Goal: Transaction & Acquisition: Obtain resource

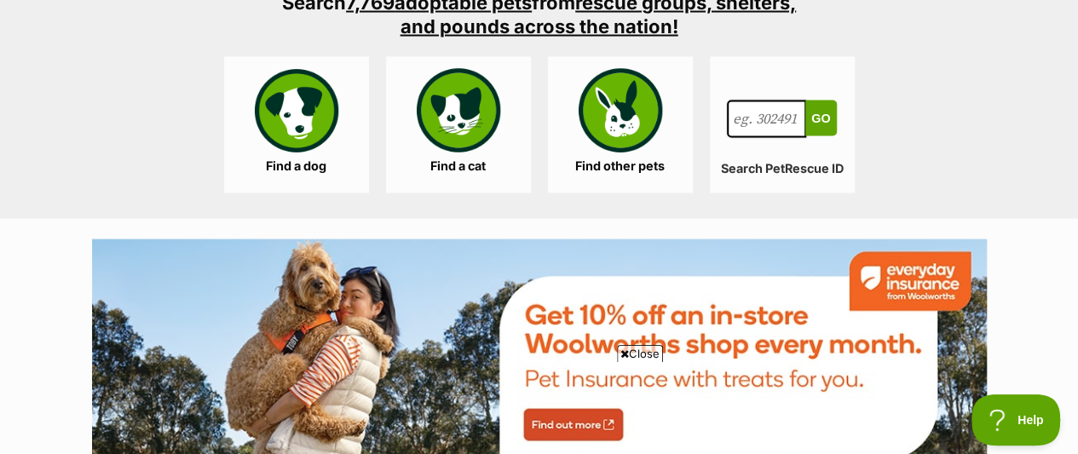
scroll to position [1694, 0]
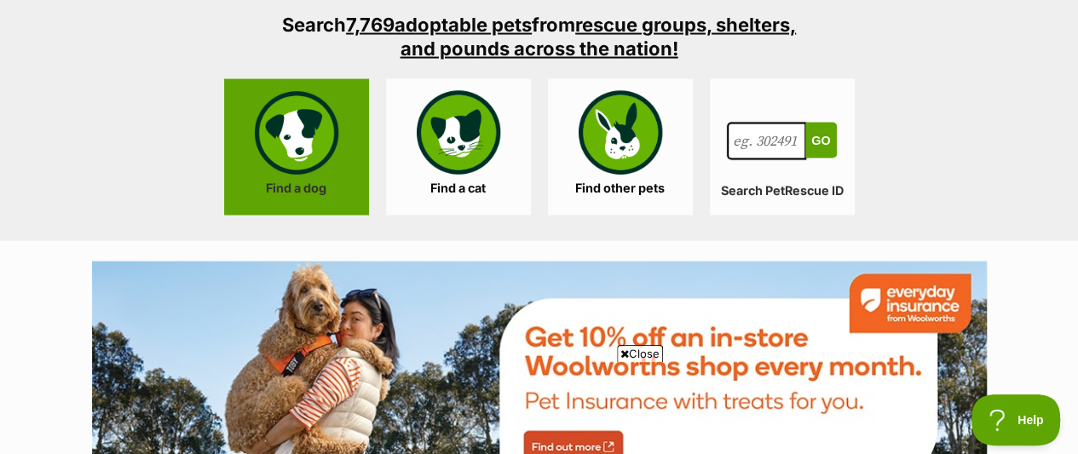
click at [331, 117] on link "Find a dog" at bounding box center [296, 147] width 145 height 136
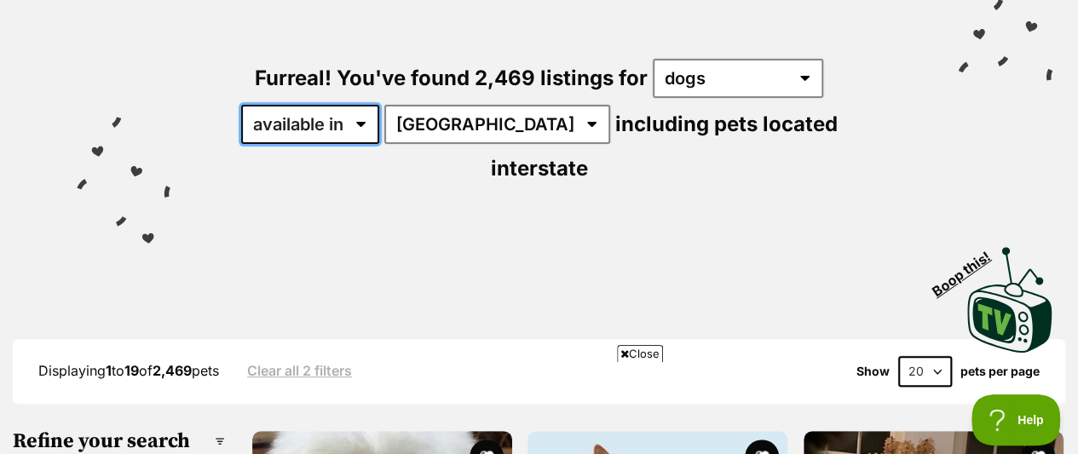
click at [360, 105] on select "available in located in" at bounding box center [310, 124] width 138 height 39
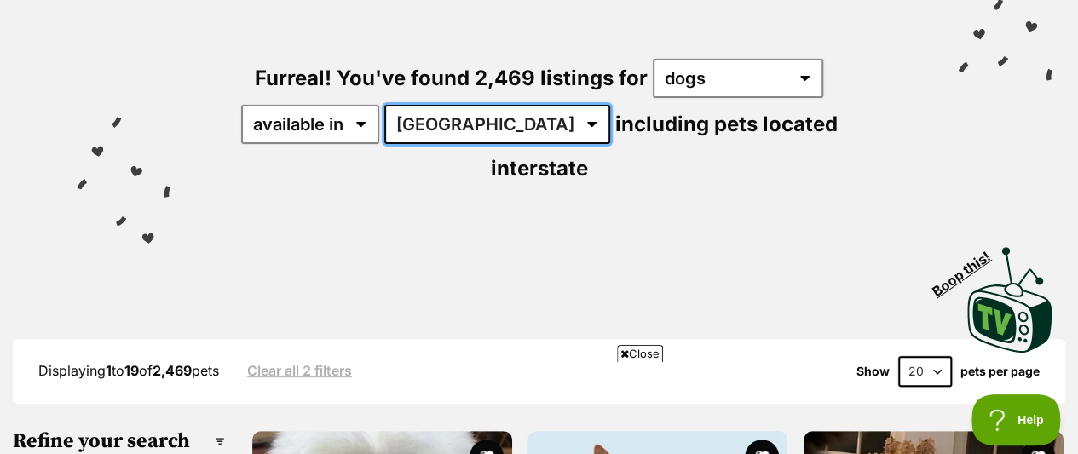
click at [431, 105] on select "Australia ACT NSW NT QLD SA TAS VIC WA" at bounding box center [497, 124] width 226 height 39
select select "VIC"
click at [387, 105] on select "Australia ACT NSW NT QLD SA TAS VIC WA" at bounding box center [497, 124] width 226 height 39
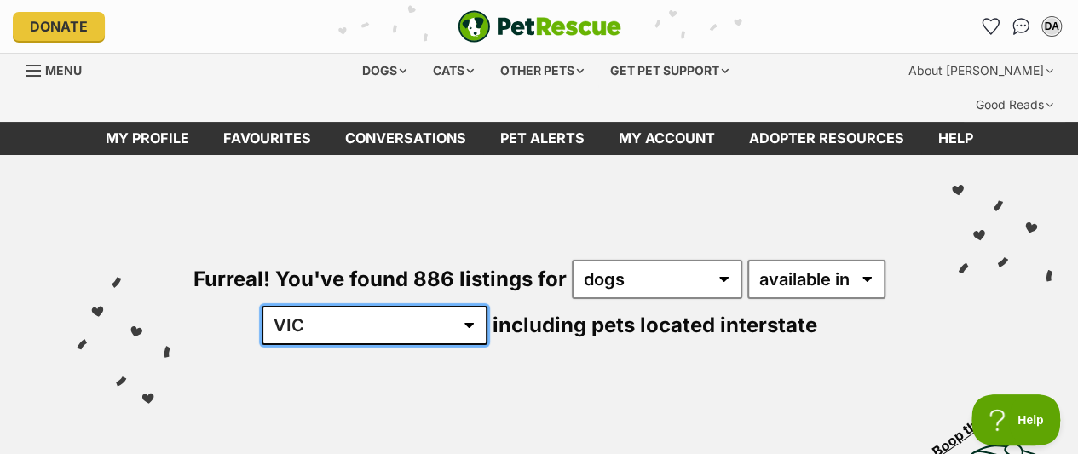
click at [416, 306] on select "[GEOGRAPHIC_DATA] [GEOGRAPHIC_DATA] [GEOGRAPHIC_DATA] [GEOGRAPHIC_DATA] [GEOGRA…" at bounding box center [375, 325] width 226 height 39
click at [416, 306] on select "Australia ACT NSW NT QLD SA TAS VIC WA" at bounding box center [375, 325] width 226 height 39
click at [314, 306] on select "Australia ACT NSW NT QLD SA TAS VIC WA" at bounding box center [375, 325] width 226 height 39
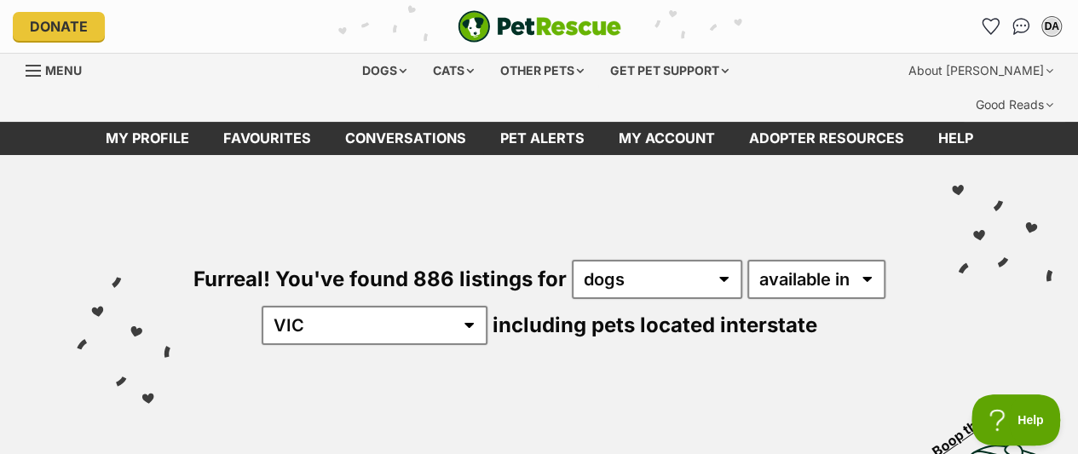
click at [398, 227] on div "Furreal! You've found 886 listings for any type of pet cats dogs other pets ava…" at bounding box center [539, 273] width 1027 height 237
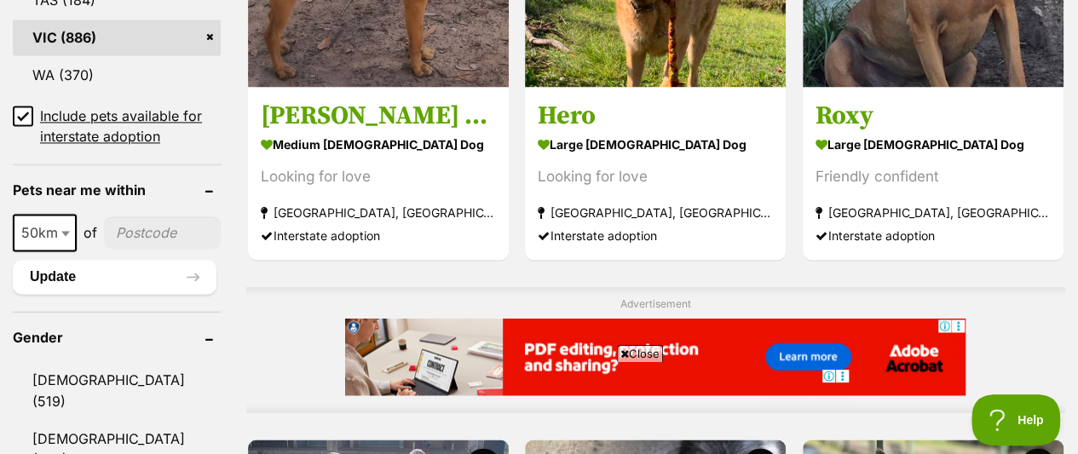
scroll to position [1295, 0]
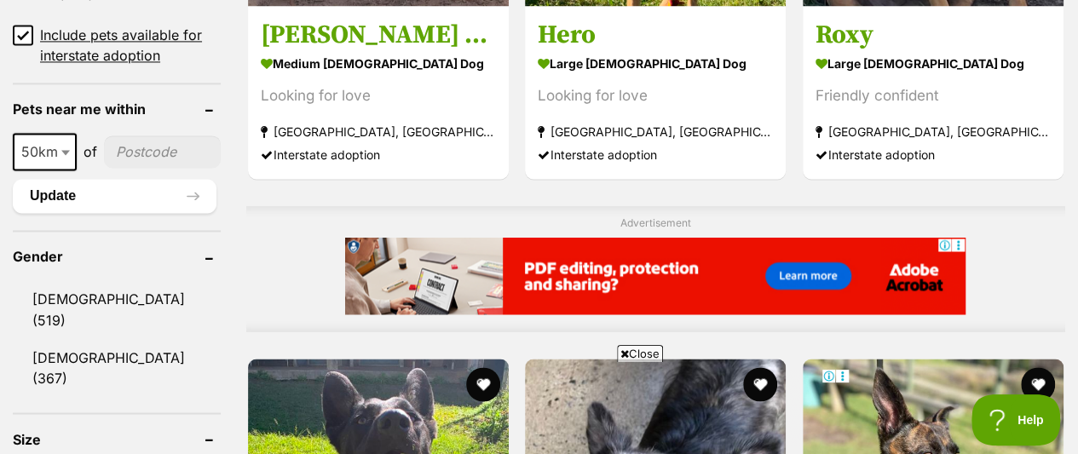
click at [30, 140] on span "50km" at bounding box center [44, 152] width 60 height 24
select select "25"
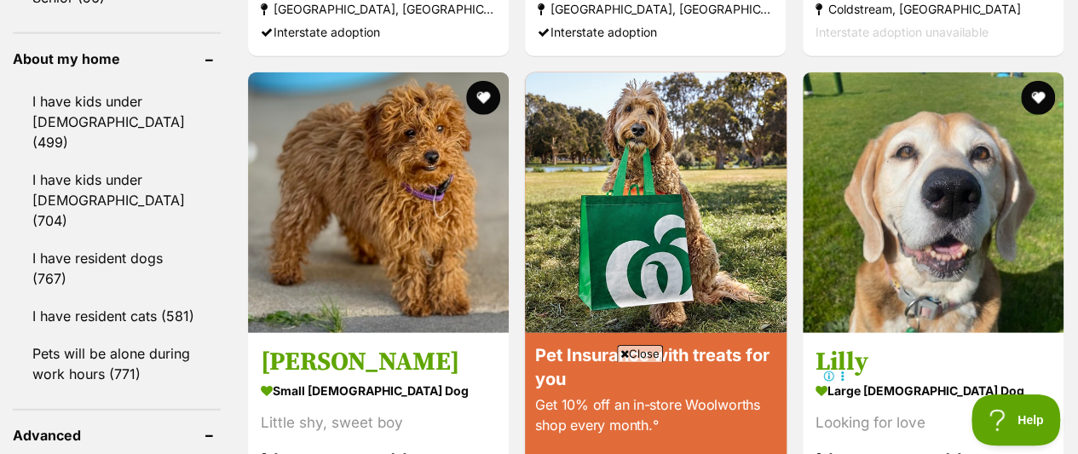
scroll to position [2020, 0]
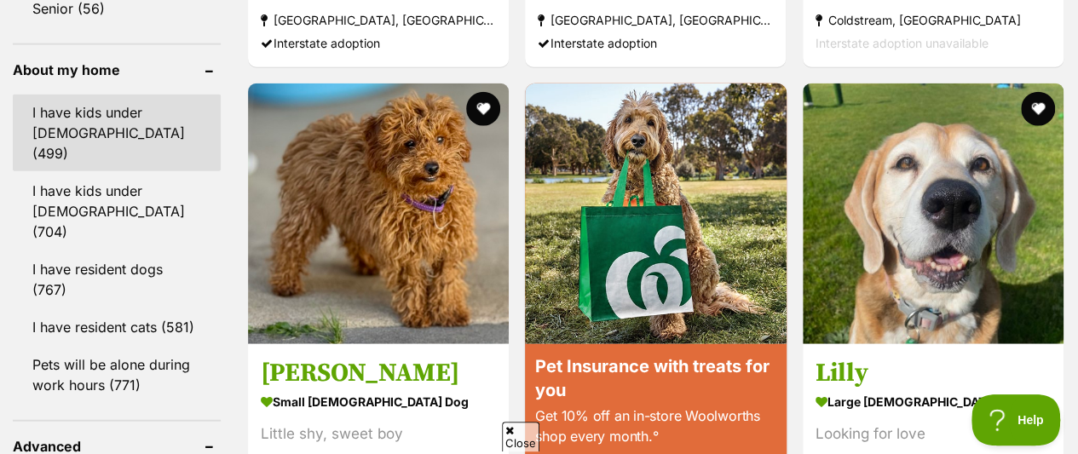
click at [183, 95] on link "I have kids under 5 years old (499)" at bounding box center [117, 133] width 208 height 77
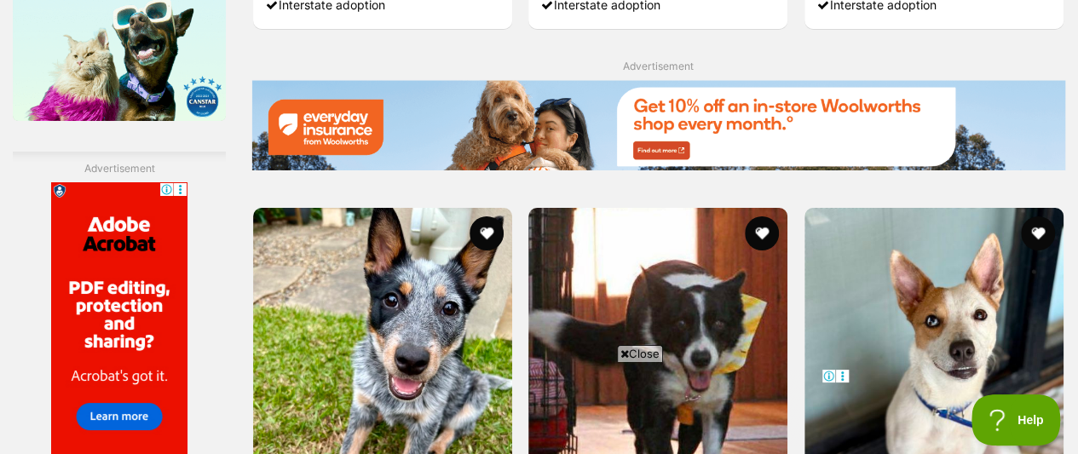
scroll to position [3019, 0]
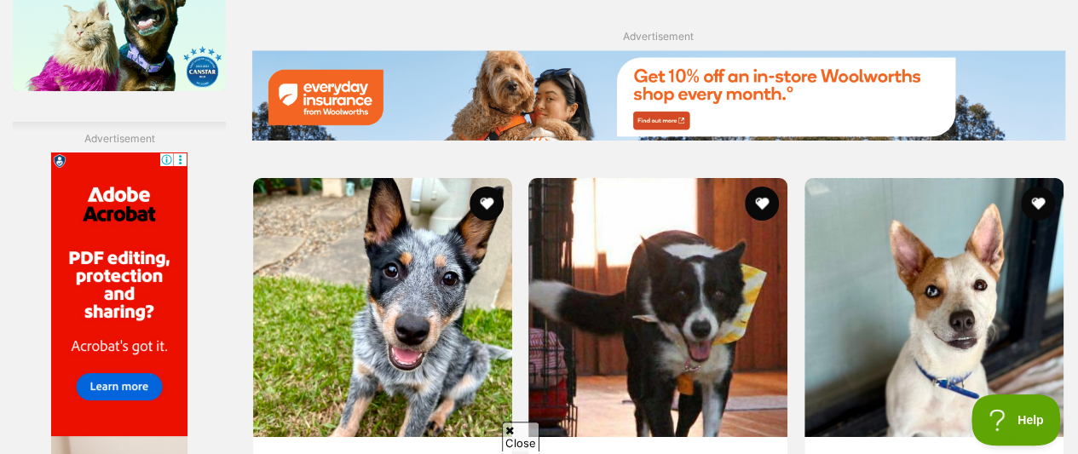
drag, startPoint x: 1068, startPoint y: 255, endPoint x: 1067, endPoint y: 287, distance: 32.4
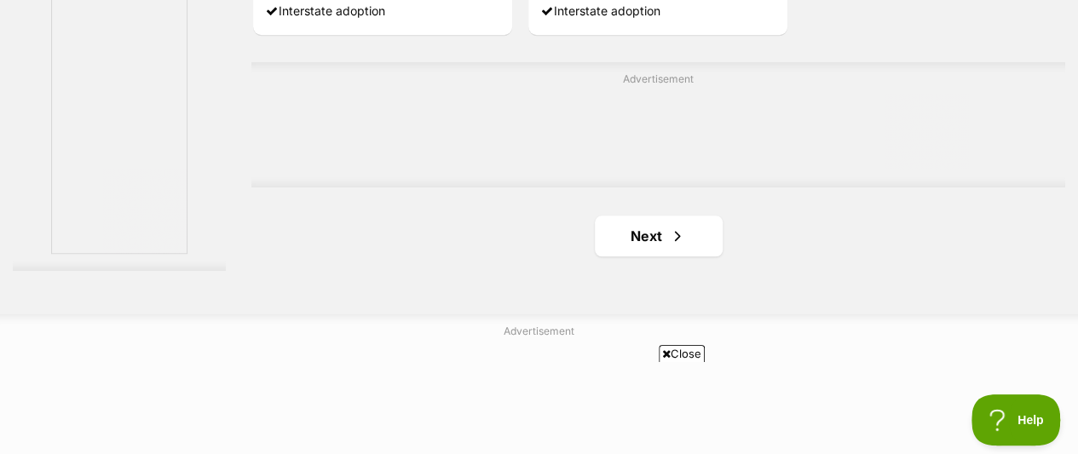
scroll to position [0, 0]
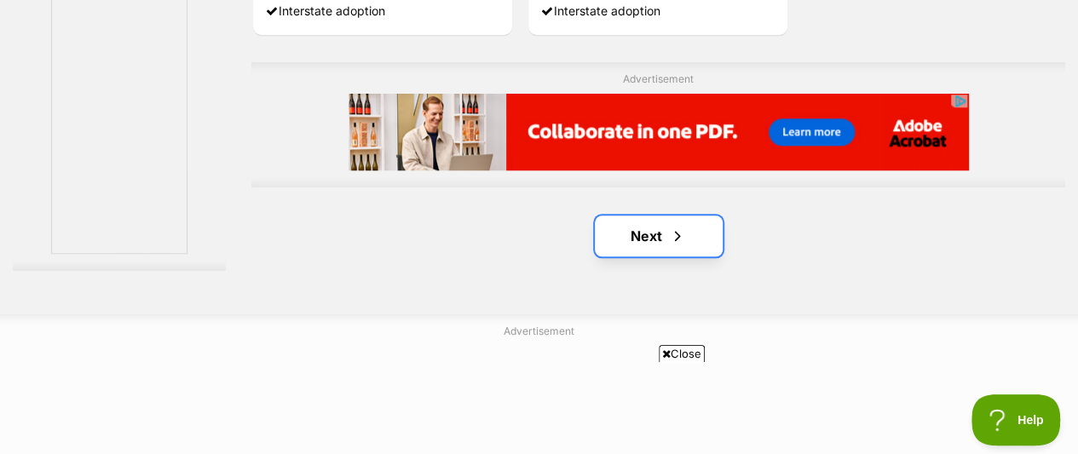
click at [678, 226] on span "Next page" at bounding box center [677, 236] width 17 height 20
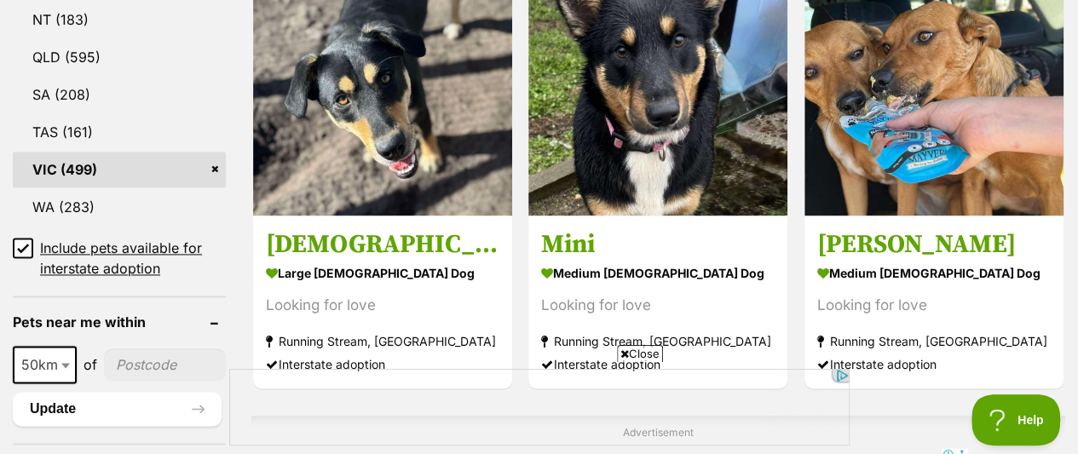
scroll to position [1116, 0]
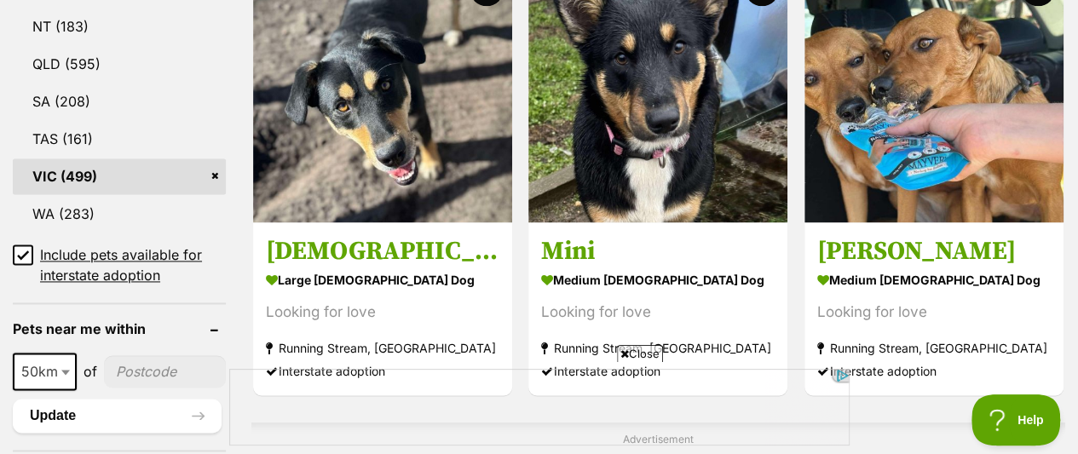
click at [17, 249] on icon at bounding box center [23, 255] width 12 height 12
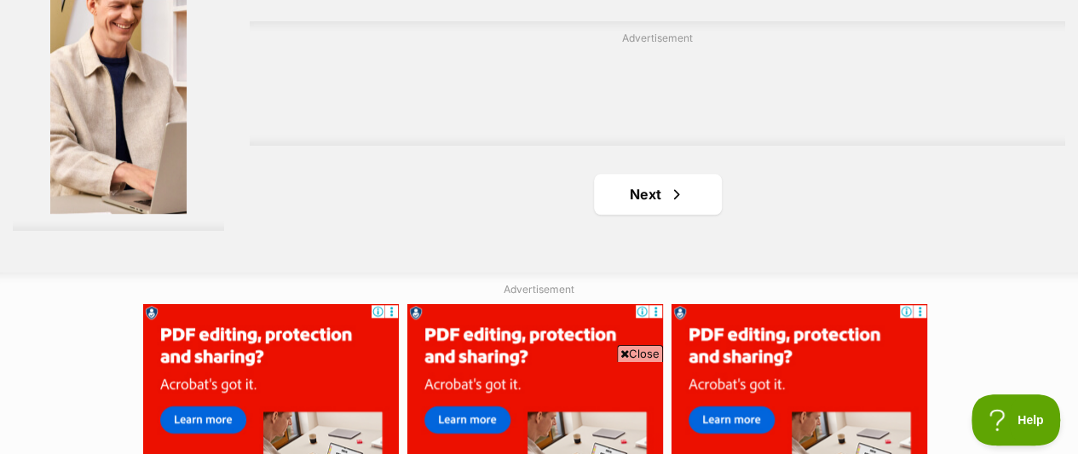
scroll to position [4061, 0]
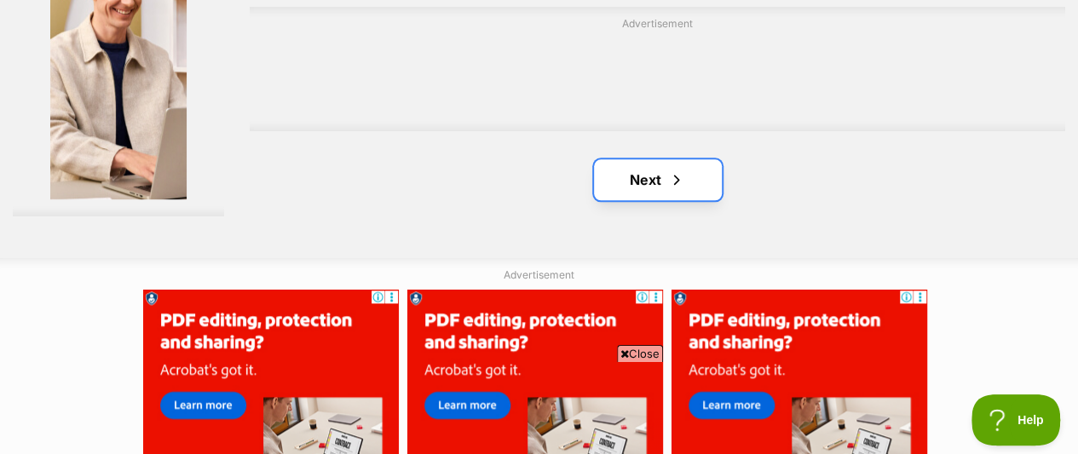
click at [666, 173] on link "Next" at bounding box center [658, 179] width 128 height 41
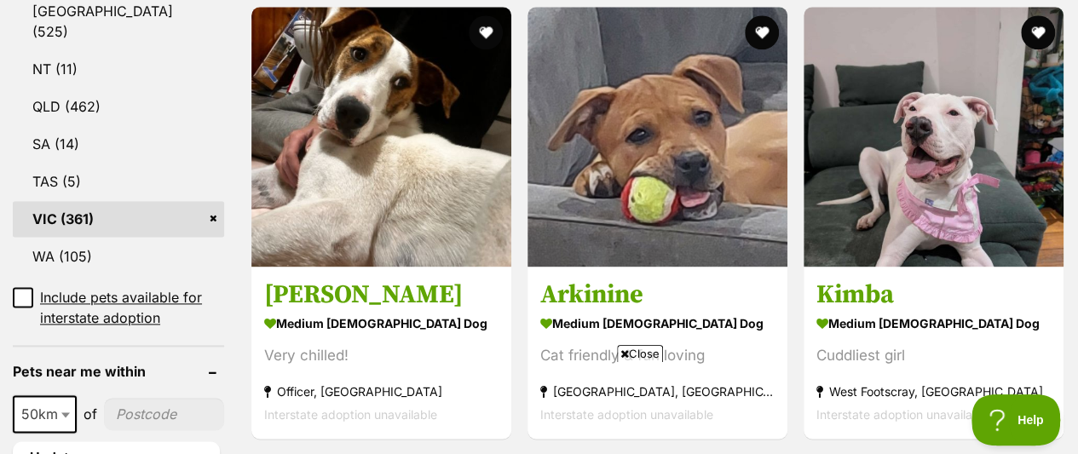
scroll to position [1045, 0]
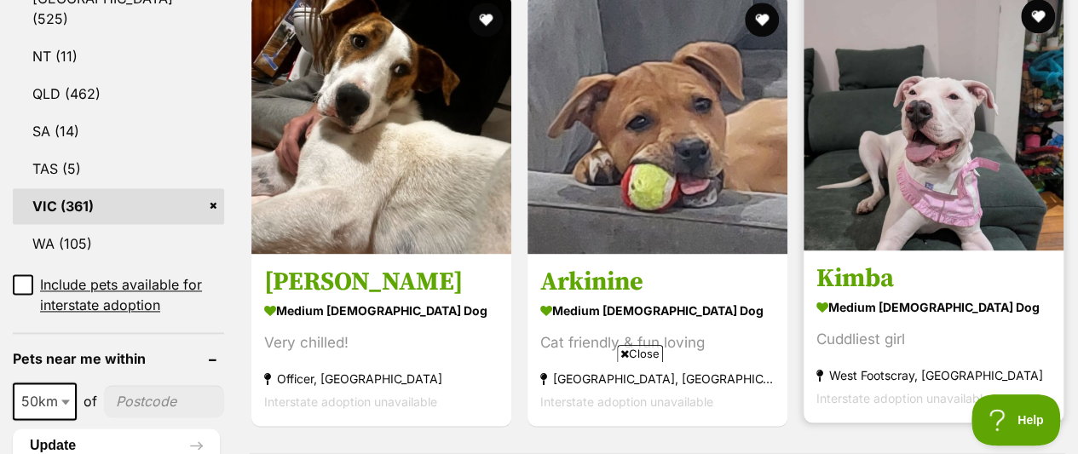
click at [1002, 133] on img at bounding box center [933, 121] width 260 height 260
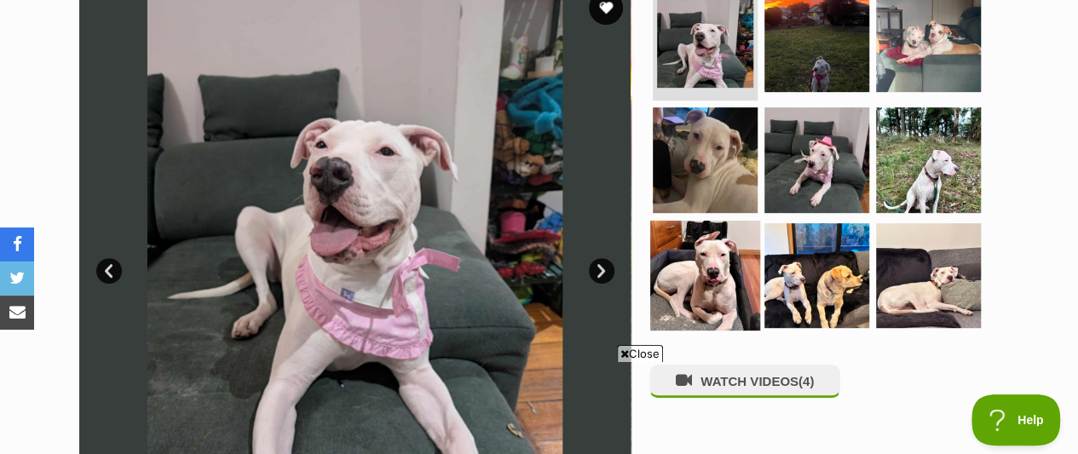
click at [703, 221] on img at bounding box center [705, 276] width 110 height 110
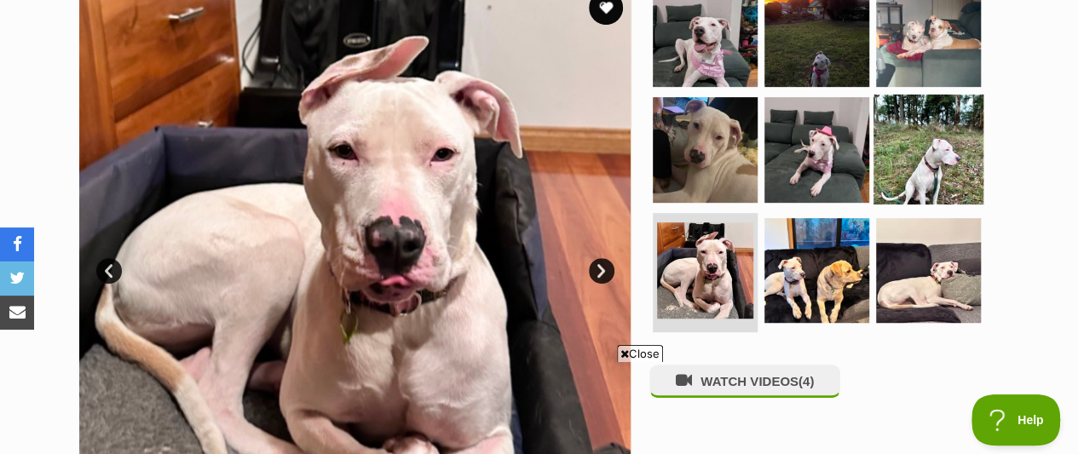
click at [917, 148] on img at bounding box center [928, 150] width 110 height 110
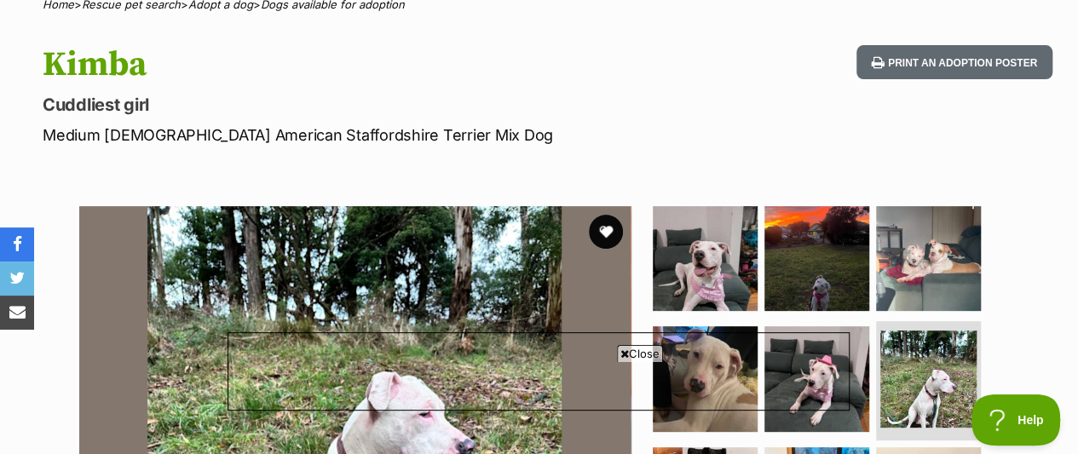
scroll to position [58, 0]
